Goal: Transaction & Acquisition: Obtain resource

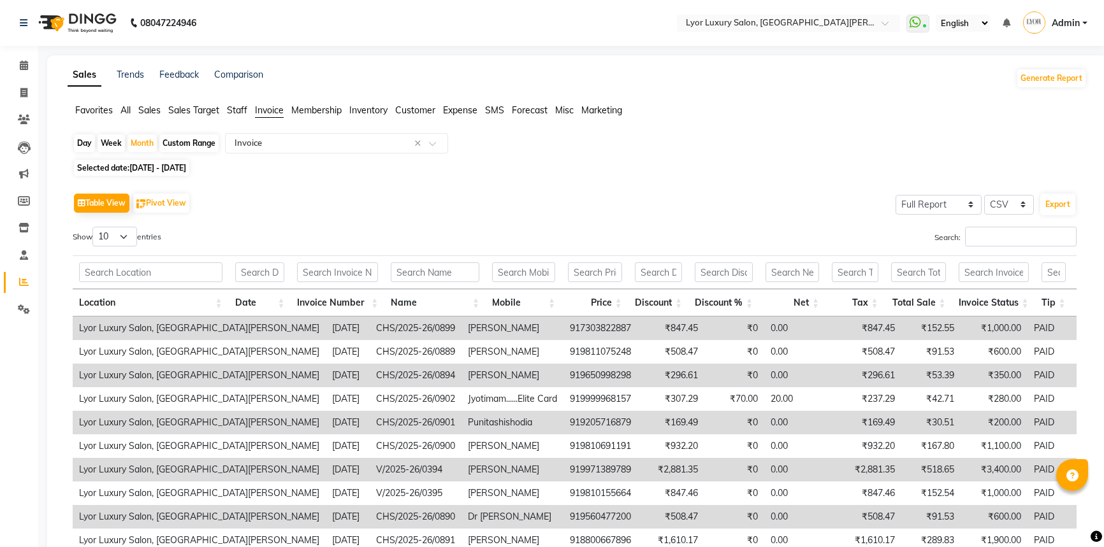
select select "full_report"
select select "csv"
click at [18, 97] on span at bounding box center [24, 93] width 22 height 15
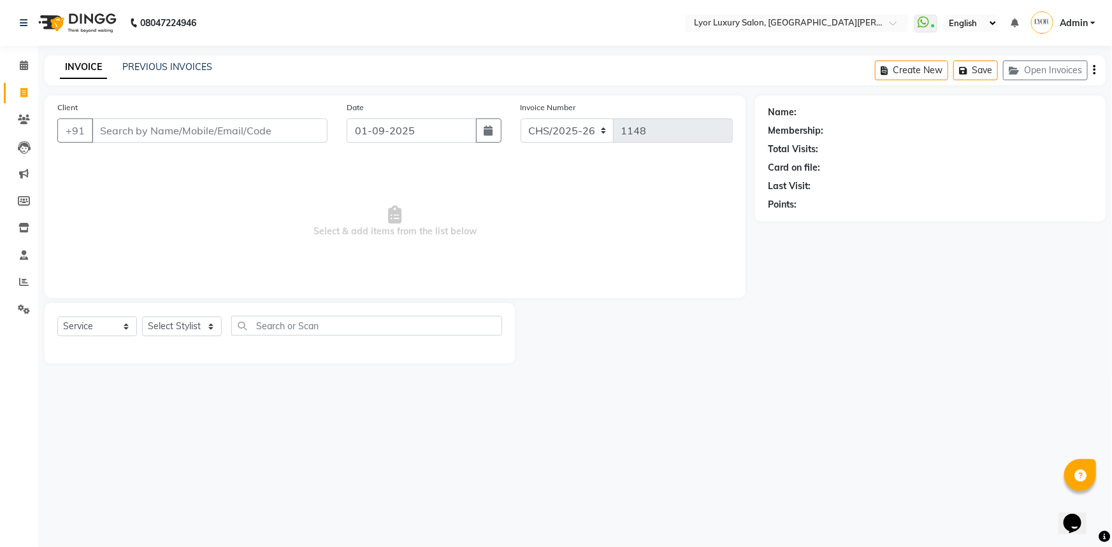
select select "P"
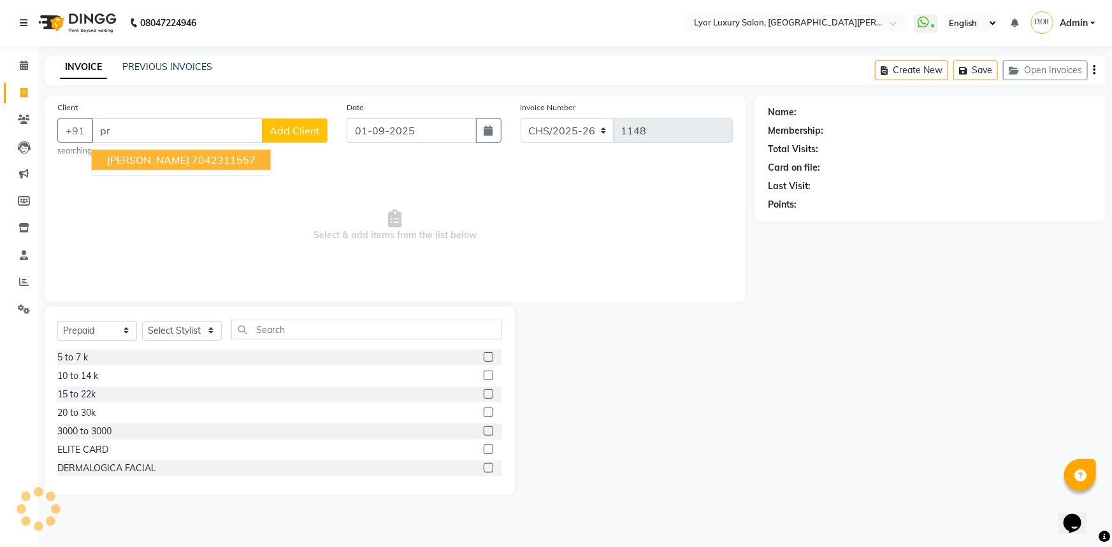
type input "p"
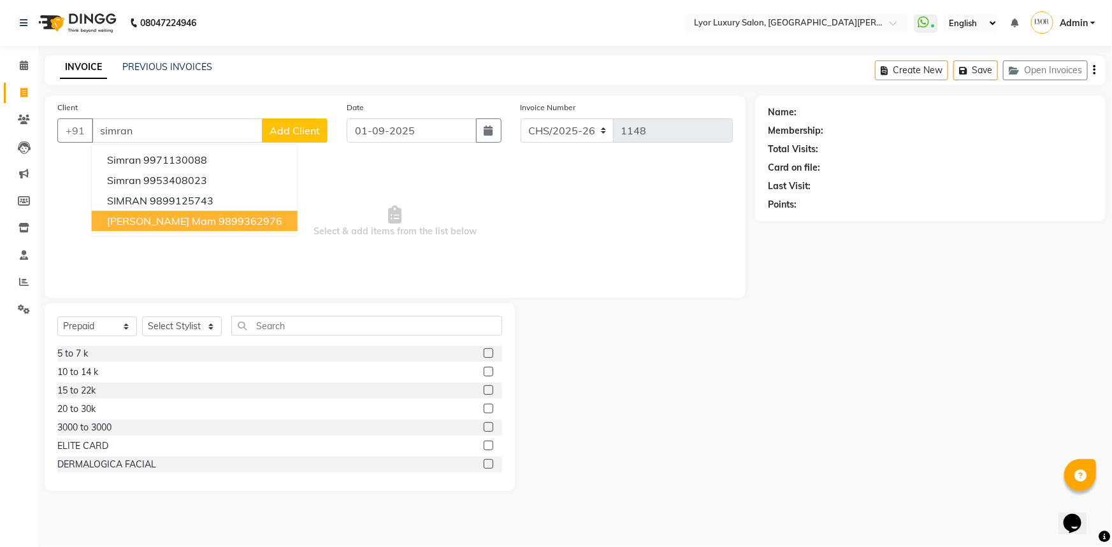
click at [147, 212] on button "[PERSON_NAME] mam 9899362976" at bounding box center [195, 221] width 206 height 20
type input "9899362976"
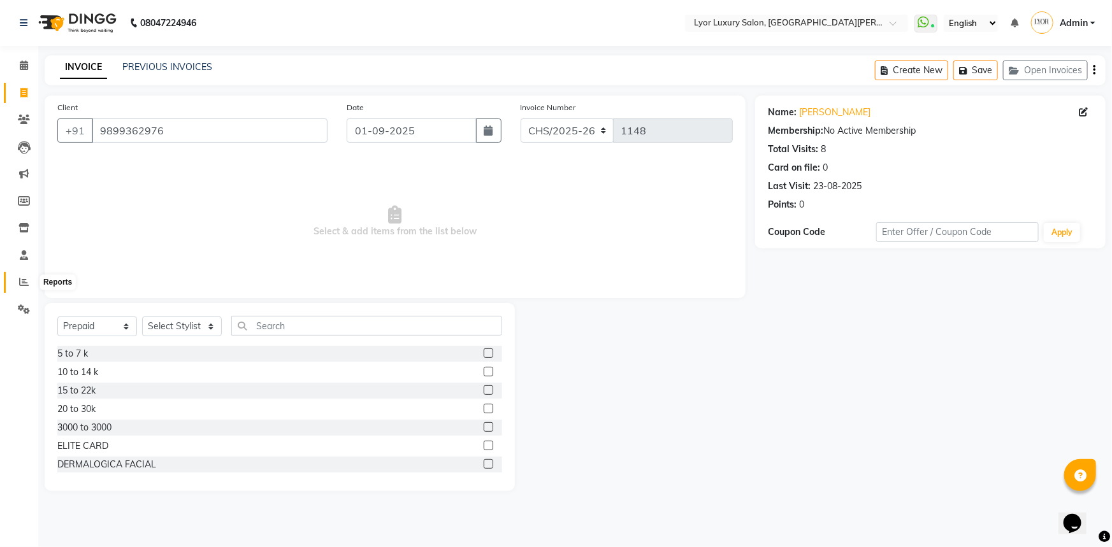
click at [19, 280] on icon at bounding box center [24, 282] width 10 height 10
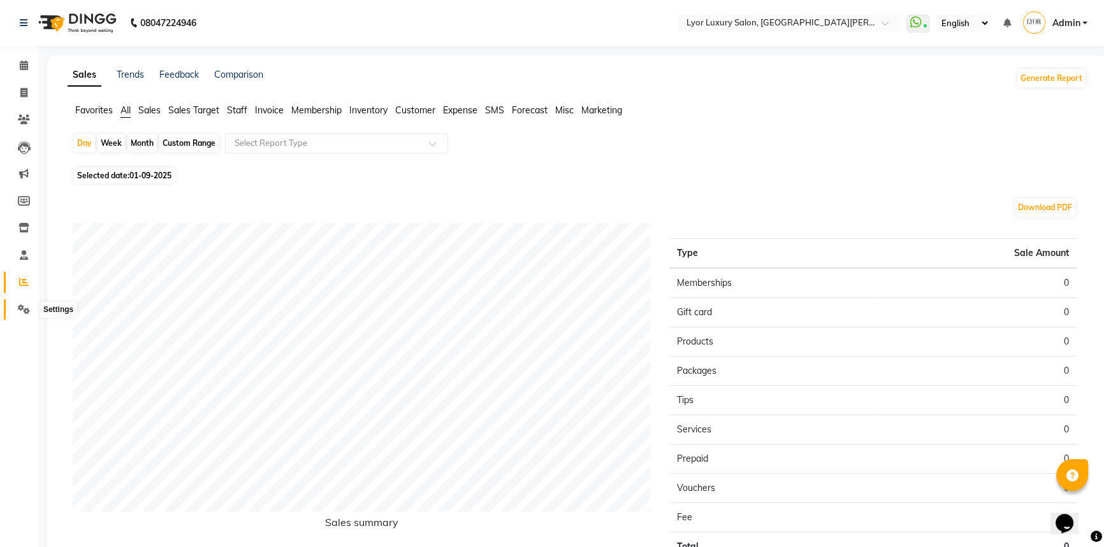
click at [25, 305] on icon at bounding box center [24, 310] width 12 height 10
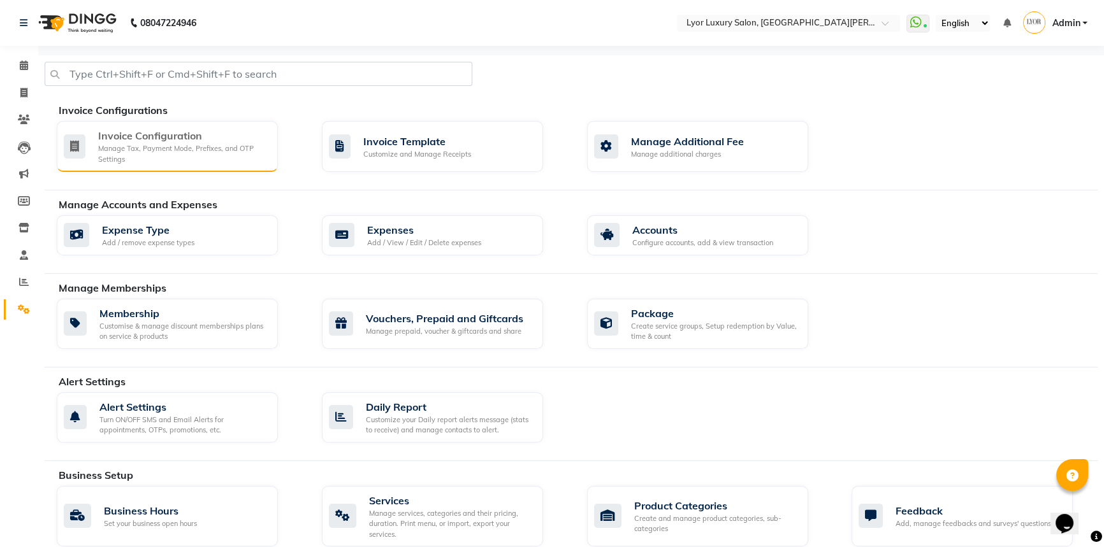
scroll to position [57, 0]
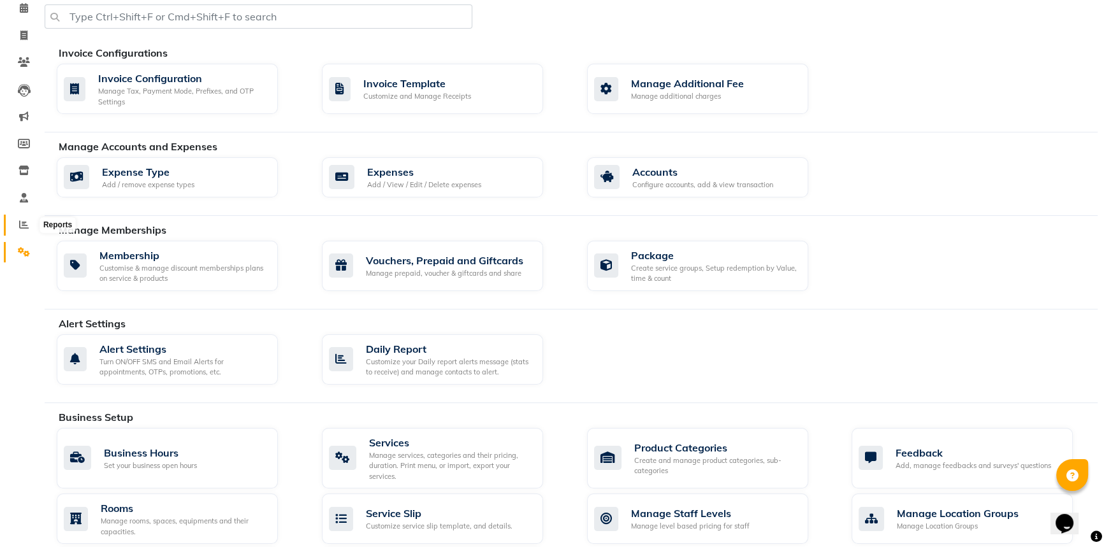
click at [24, 223] on icon at bounding box center [24, 225] width 10 height 10
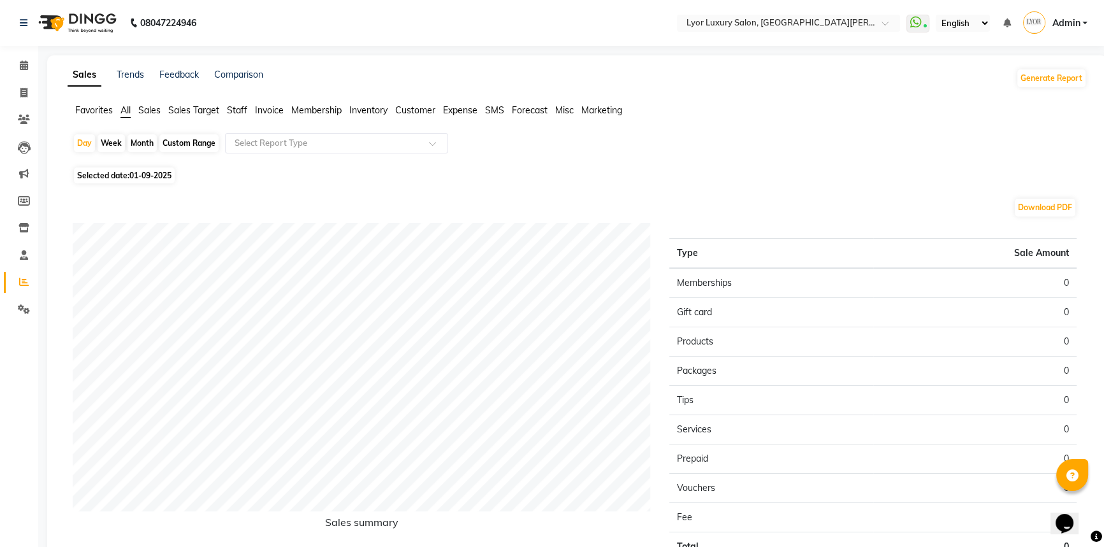
click at [239, 109] on span "Staff" at bounding box center [237, 109] width 20 height 11
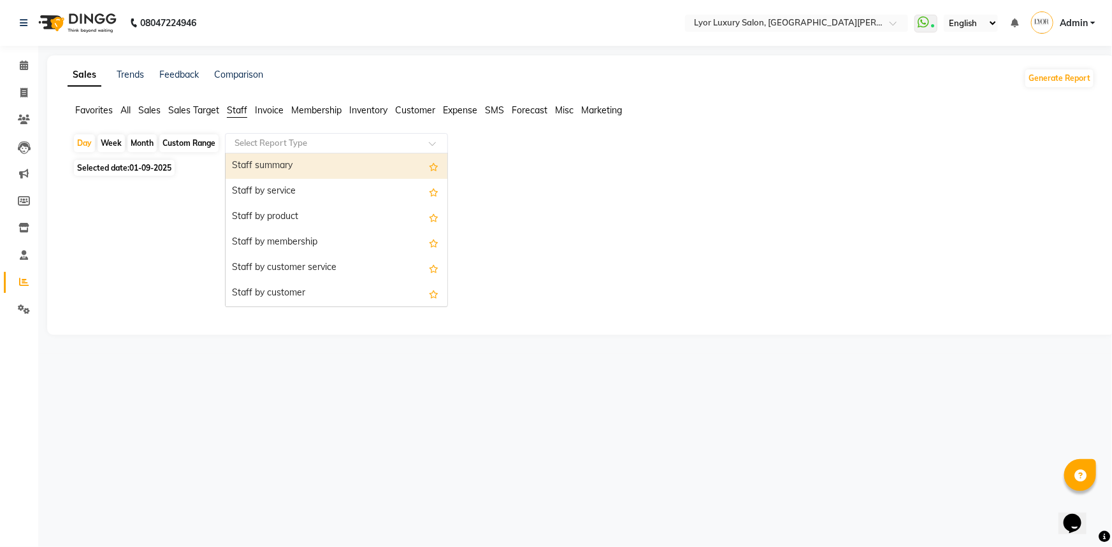
click at [366, 140] on input "text" at bounding box center [323, 143] width 183 height 13
click at [271, 108] on span "Invoice" at bounding box center [269, 109] width 29 height 11
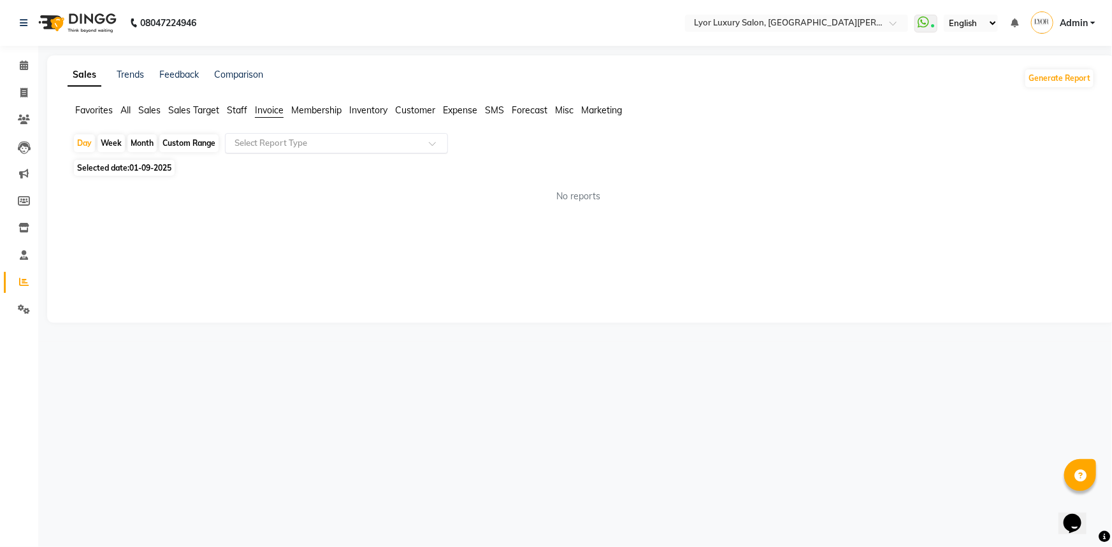
click at [312, 146] on input "text" at bounding box center [323, 143] width 183 height 13
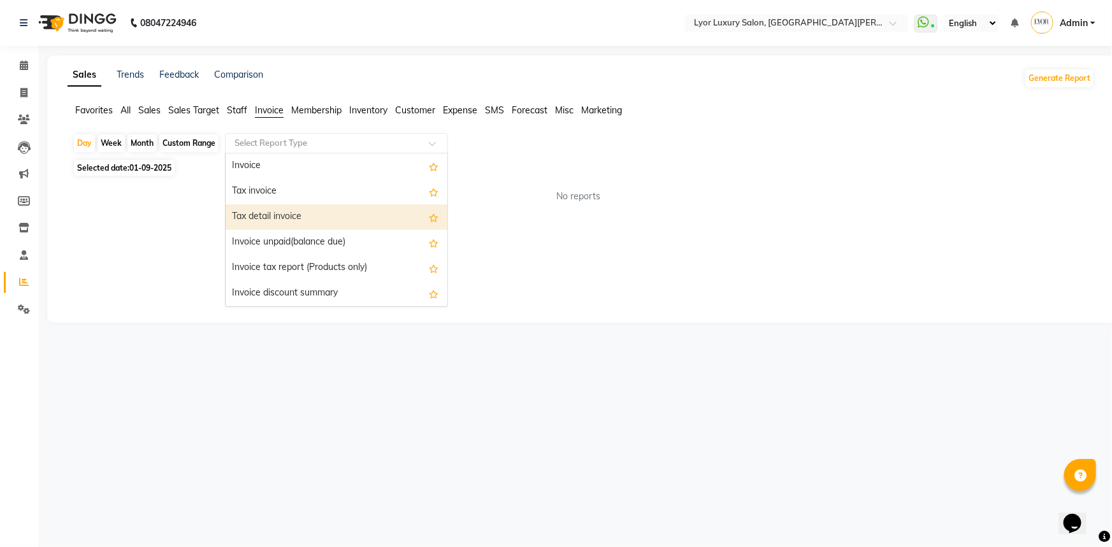
click at [312, 214] on div "Tax detail invoice" at bounding box center [337, 217] width 222 height 25
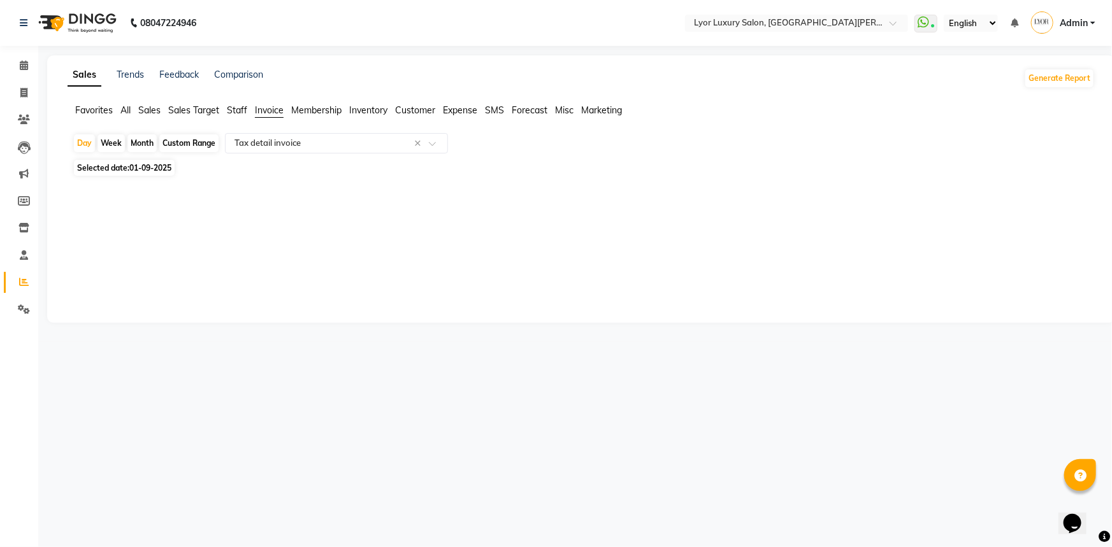
click at [142, 140] on div "Month" at bounding box center [141, 143] width 29 height 18
select select "9"
select select "2025"
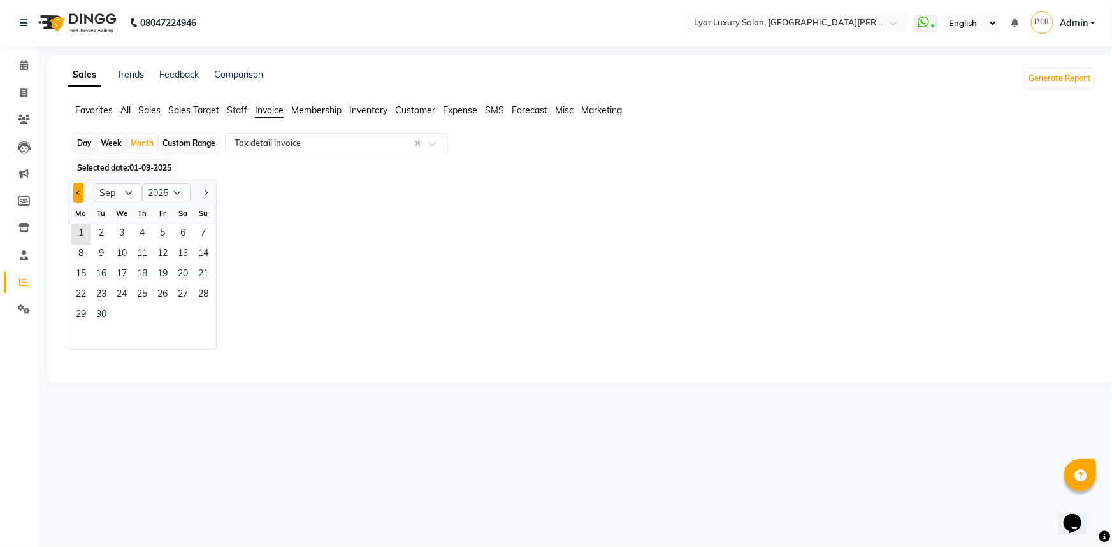
click at [81, 187] on button "Previous month" at bounding box center [78, 193] width 10 height 20
select select "6"
click at [200, 227] on span "1" at bounding box center [203, 234] width 20 height 20
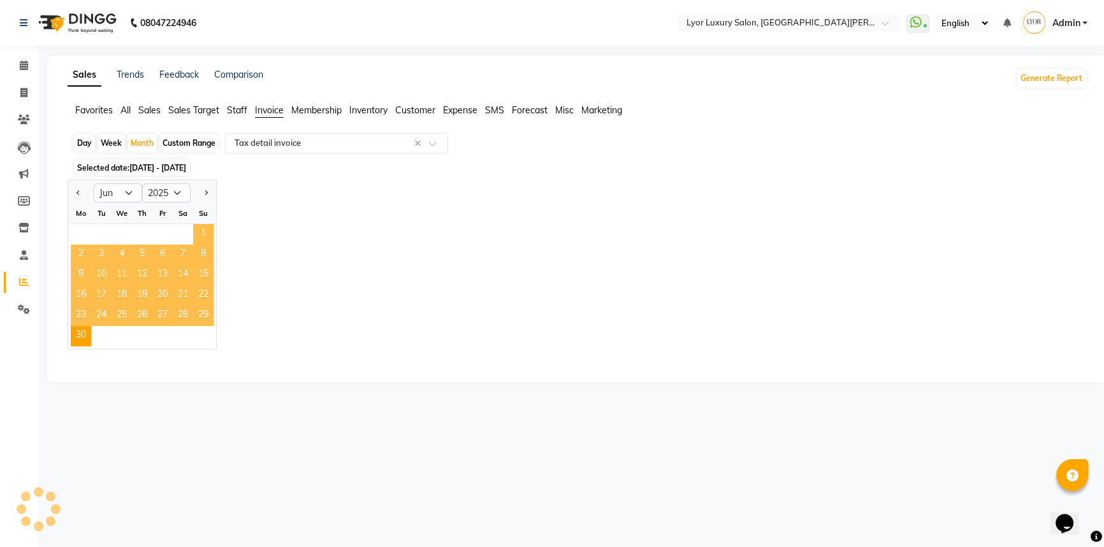
select select "full_report"
select select "csv"
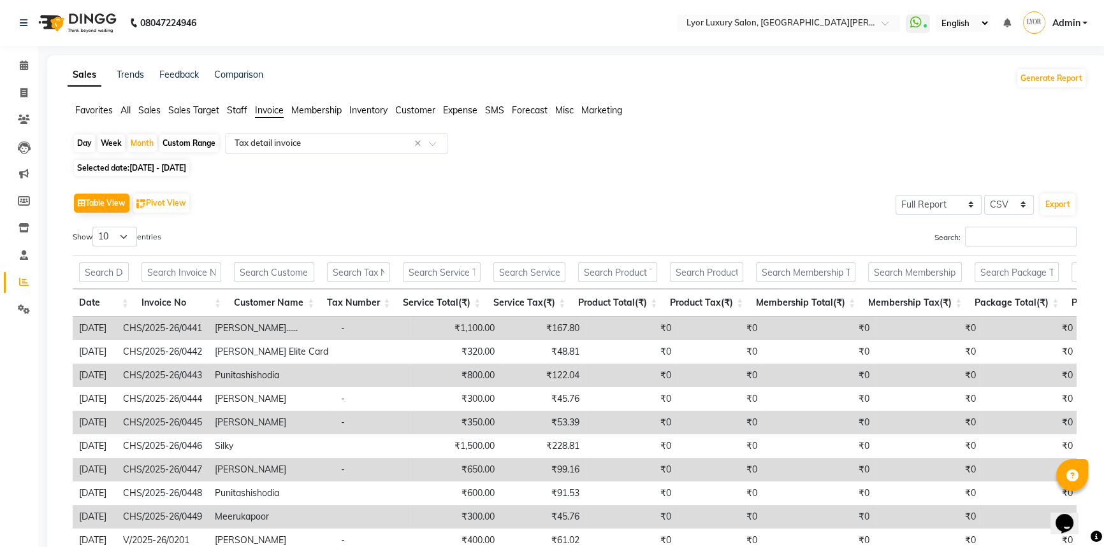
click at [433, 140] on div at bounding box center [337, 143] width 222 height 13
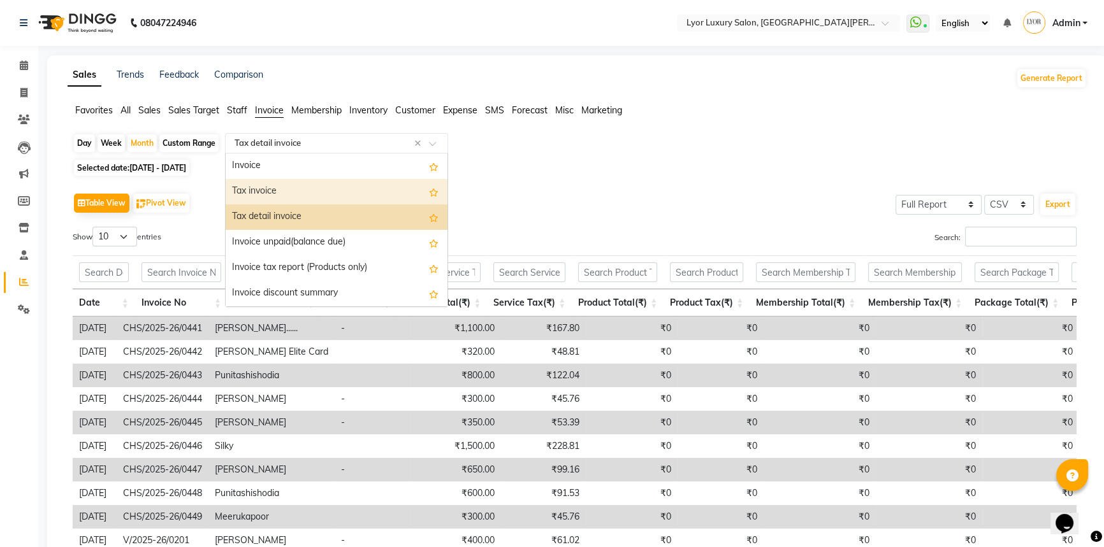
click at [342, 193] on div "Tax invoice" at bounding box center [337, 191] width 222 height 25
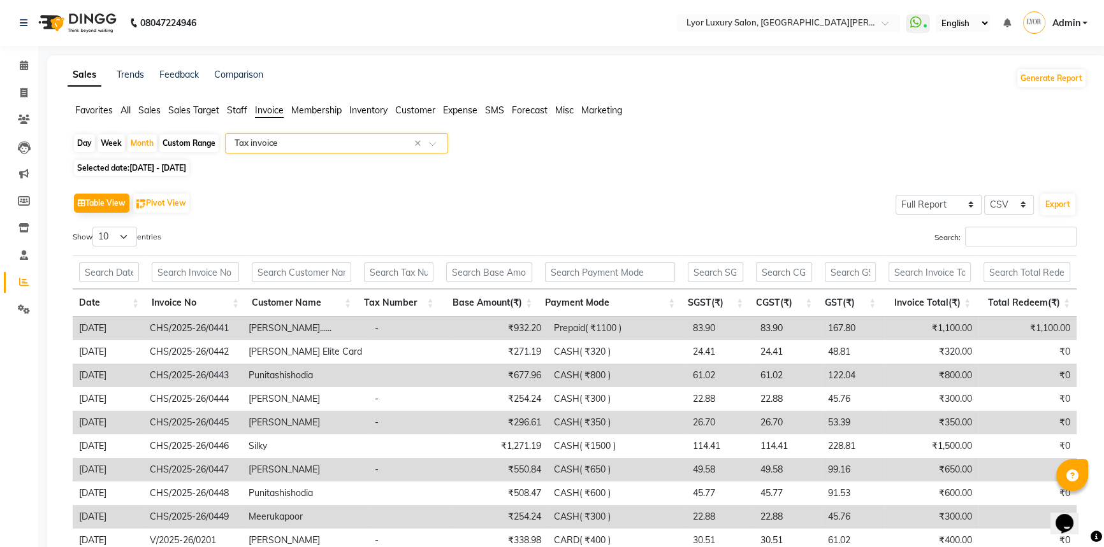
click at [438, 130] on app-reports "Favorites All Sales Sales Target Staff Invoice Membership Inventory Customer Ex…" at bounding box center [577, 360] width 1034 height 513
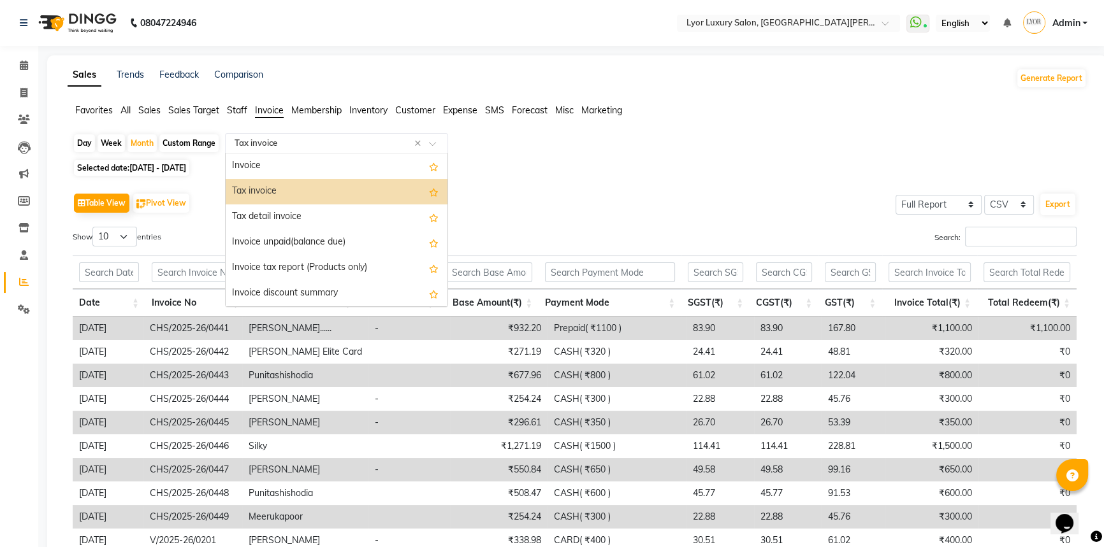
click at [433, 144] on span at bounding box center [437, 147] width 16 height 13
click at [264, 191] on div "Tax invoice" at bounding box center [337, 191] width 222 height 25
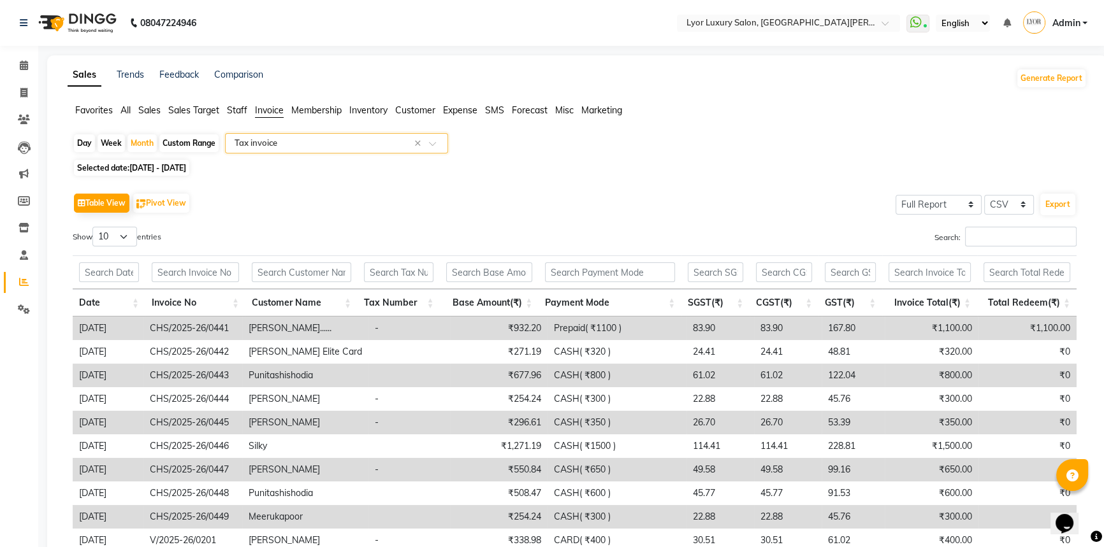
scroll to position [108, 0]
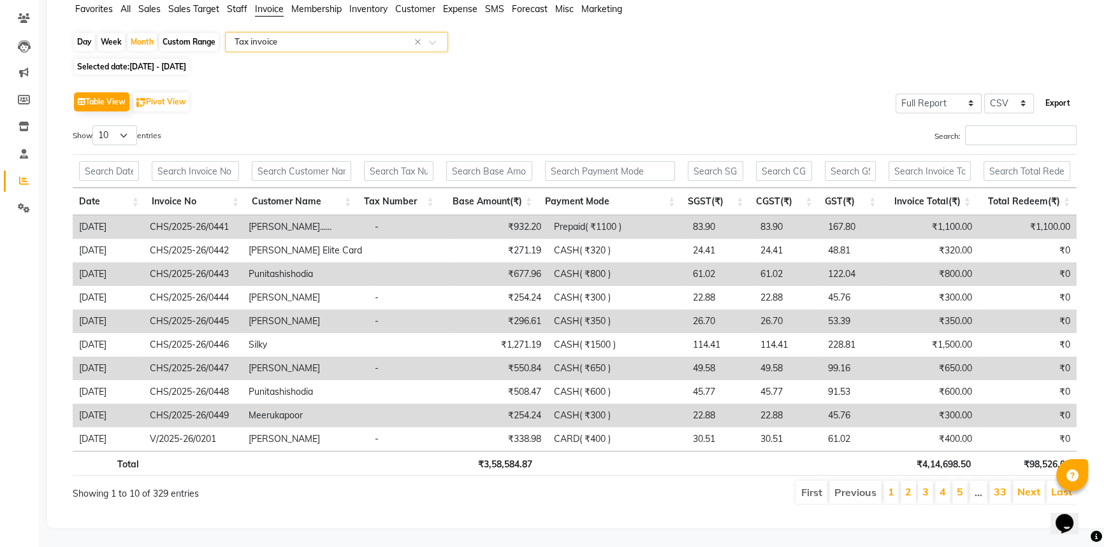
click at [1061, 102] on button "Export" at bounding box center [1057, 103] width 35 height 22
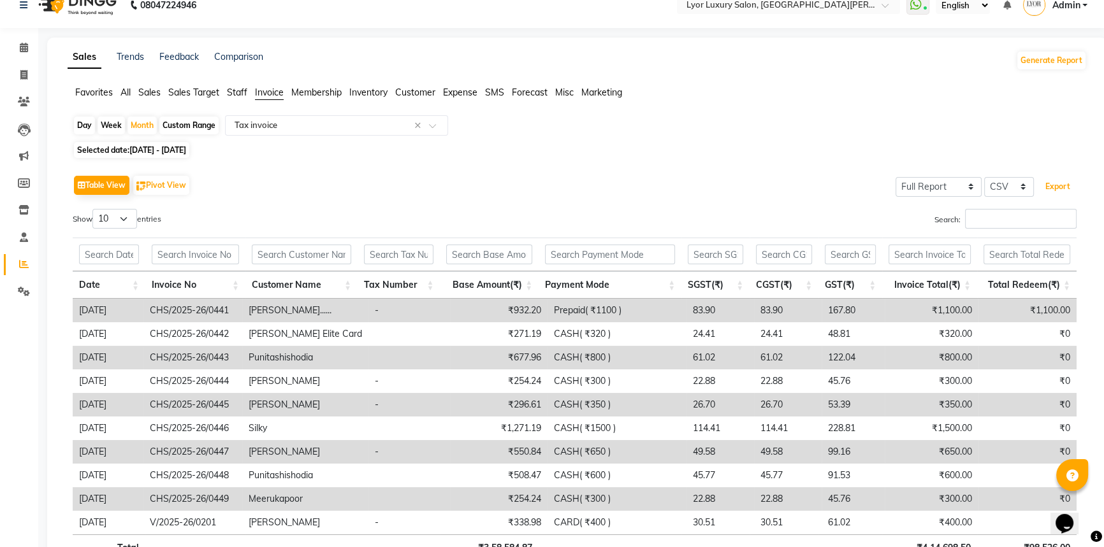
scroll to position [17, 0]
click at [150, 121] on div "Month" at bounding box center [141, 126] width 29 height 18
select select "6"
select select "2025"
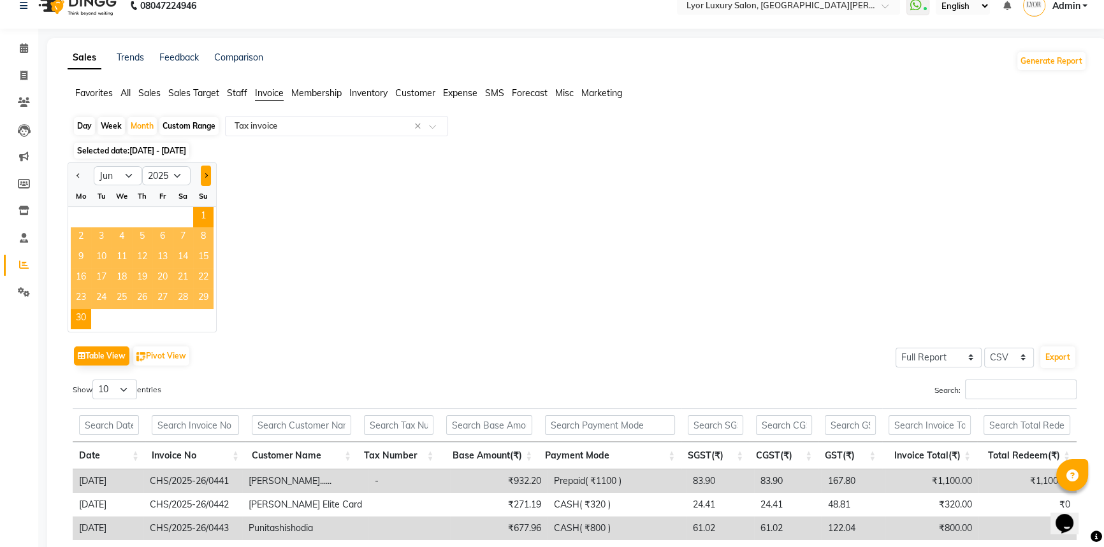
click at [203, 175] on span "Next month" at bounding box center [205, 175] width 4 height 4
select select "7"
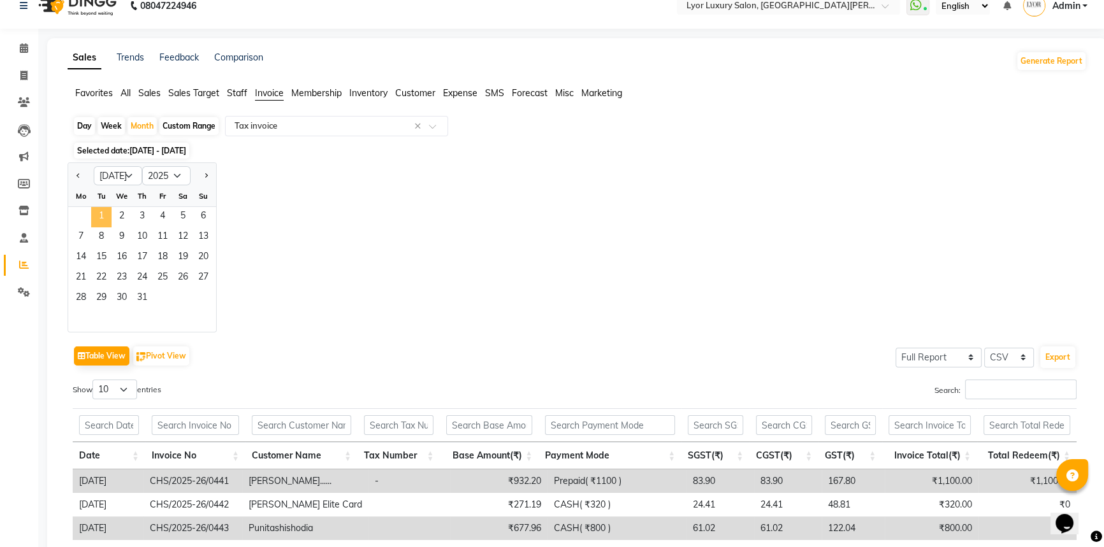
click at [108, 215] on span "1" at bounding box center [101, 217] width 20 height 20
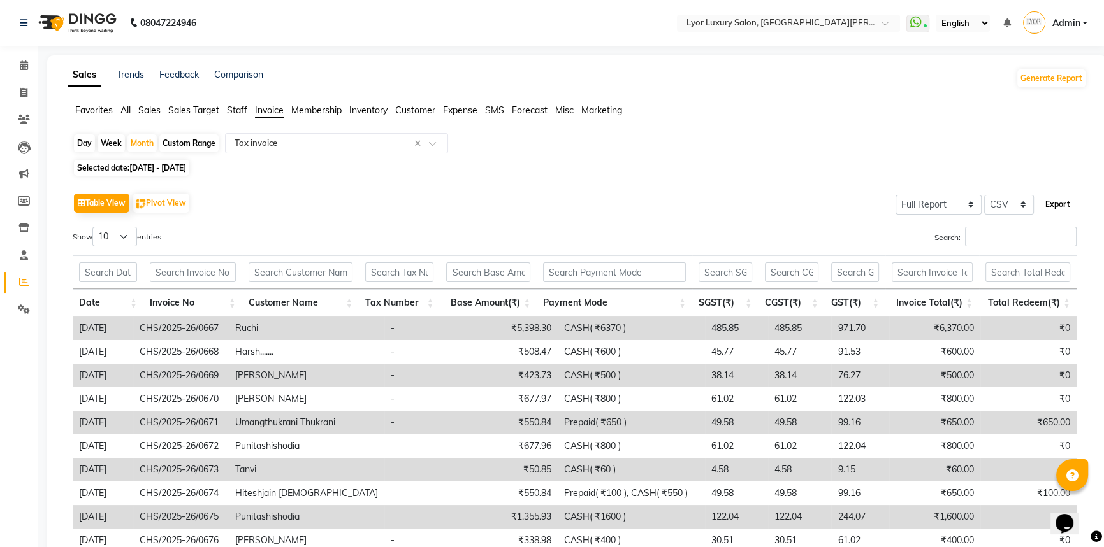
click at [1060, 206] on button "Export" at bounding box center [1057, 205] width 35 height 22
click at [147, 148] on div "Month" at bounding box center [141, 143] width 29 height 18
select select "7"
select select "2025"
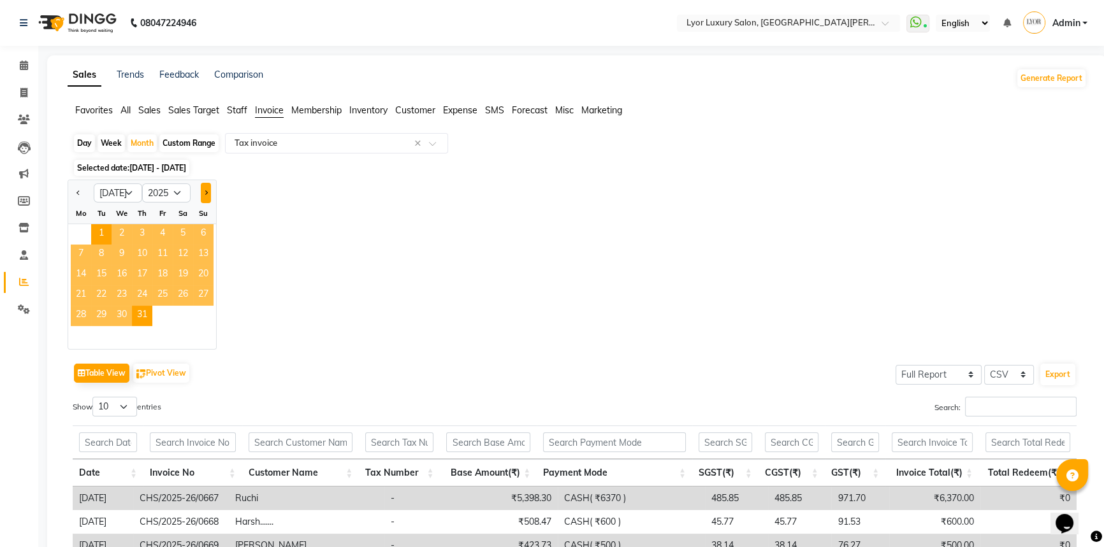
click at [208, 191] on span "Next month" at bounding box center [205, 193] width 4 height 4
select select "8"
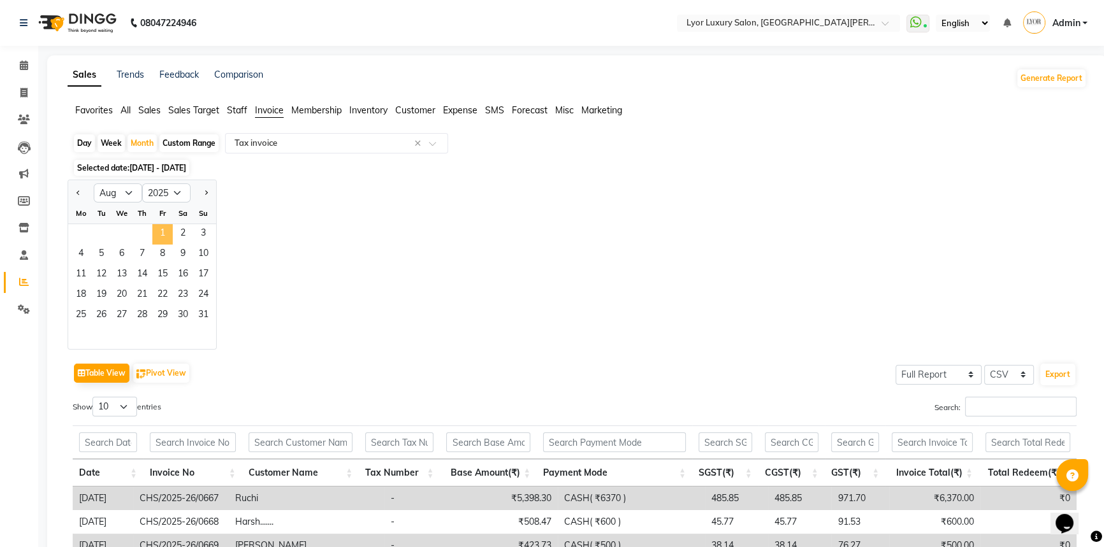
click at [156, 231] on span "1" at bounding box center [162, 234] width 20 height 20
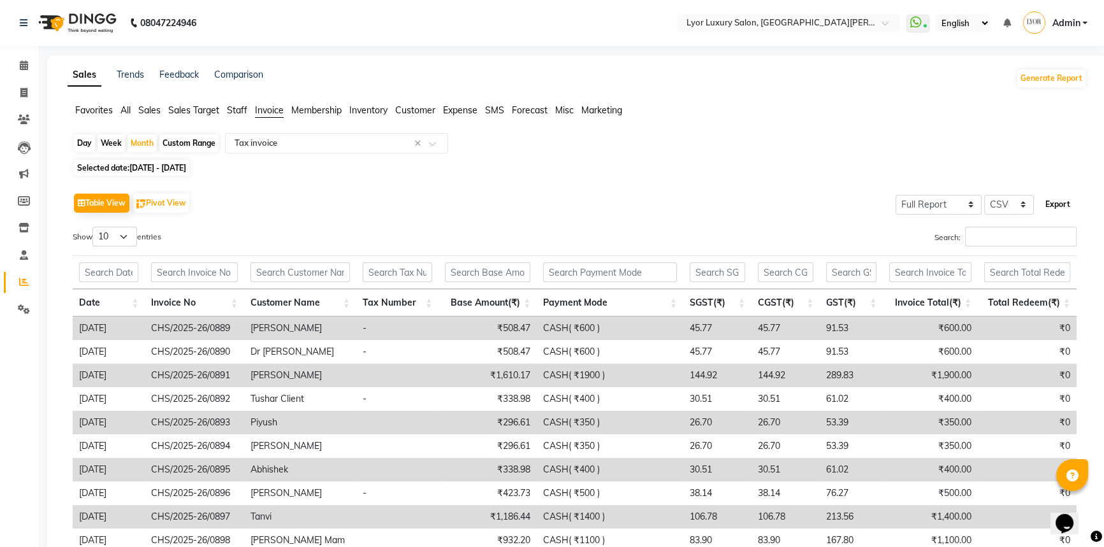
click at [1047, 199] on button "Export" at bounding box center [1057, 205] width 35 height 22
